Goal: Find specific page/section: Find specific page/section

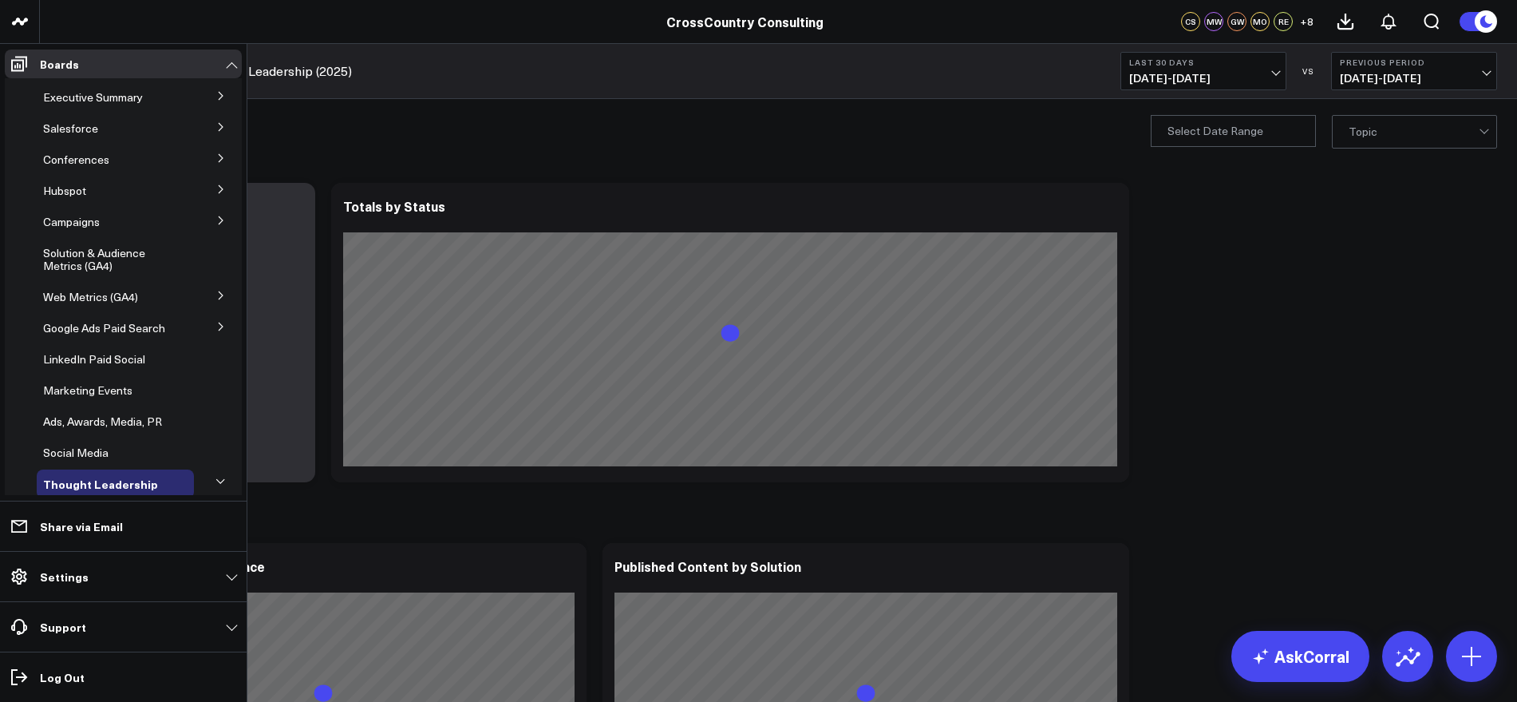
click at [219, 224] on button at bounding box center [221, 220] width 42 height 24
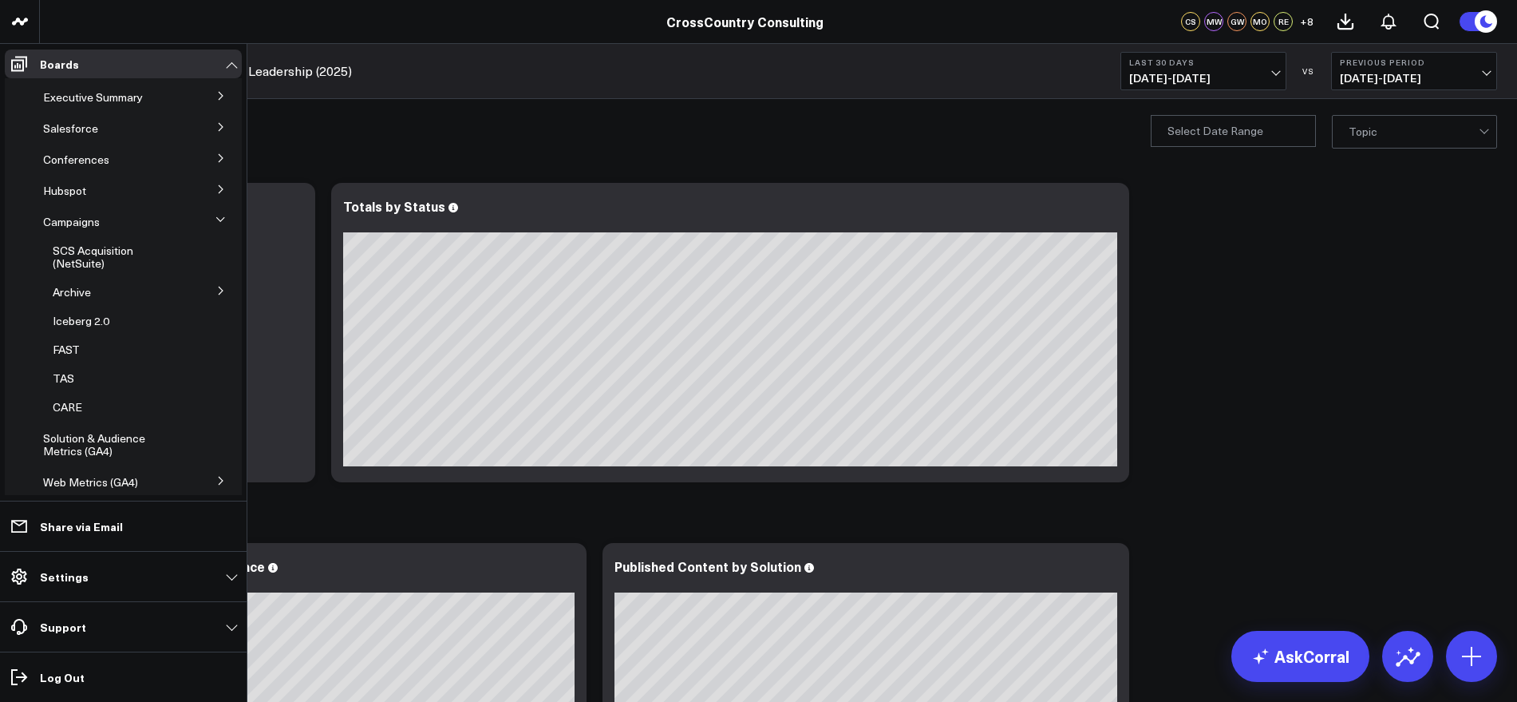
click at [216, 291] on icon at bounding box center [221, 291] width 10 height 10
click at [216, 291] on icon at bounding box center [221, 290] width 10 height 10
click at [67, 406] on span "CARE" at bounding box center [68, 406] width 30 height 15
